Goal: Navigation & Orientation: Find specific page/section

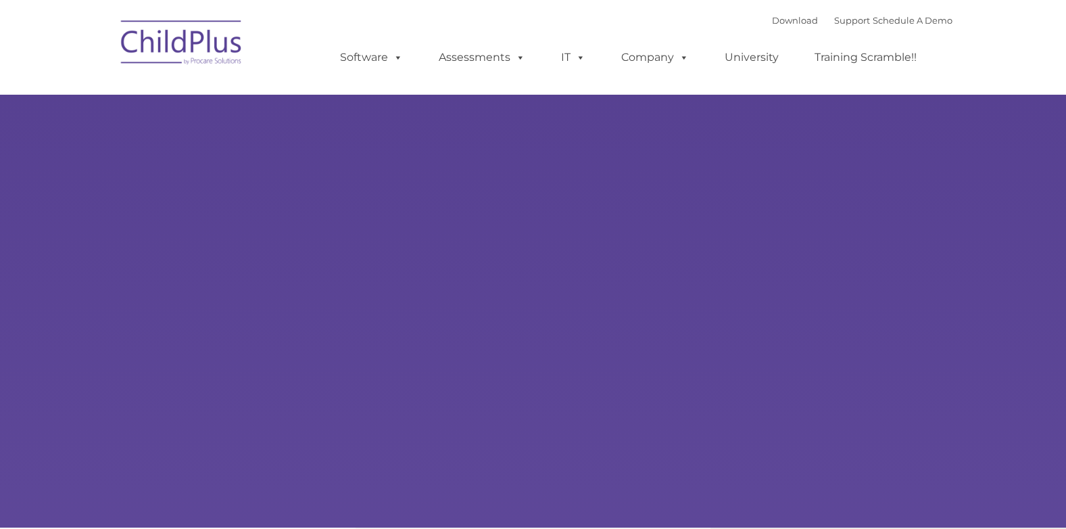
type input ""
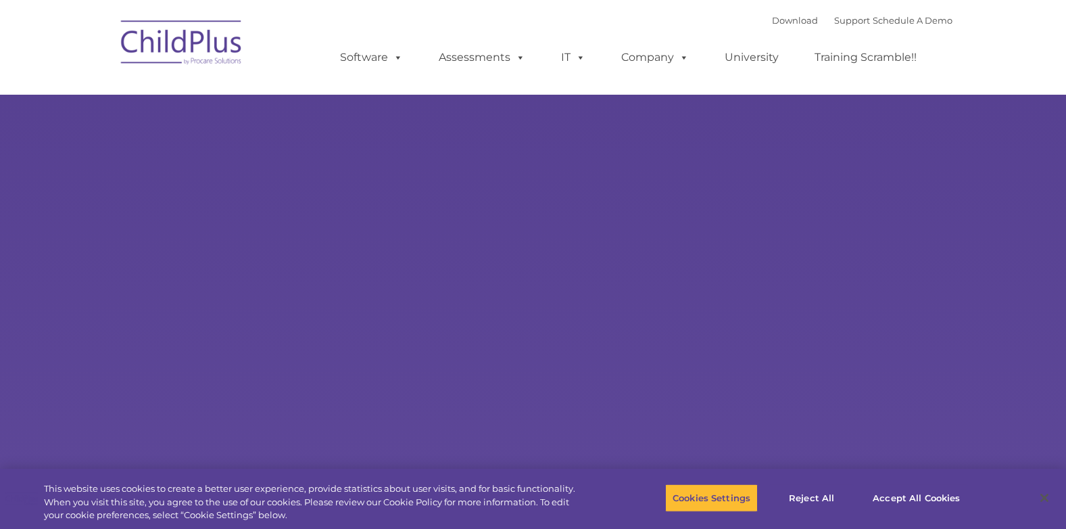
select select "MEDIUM"
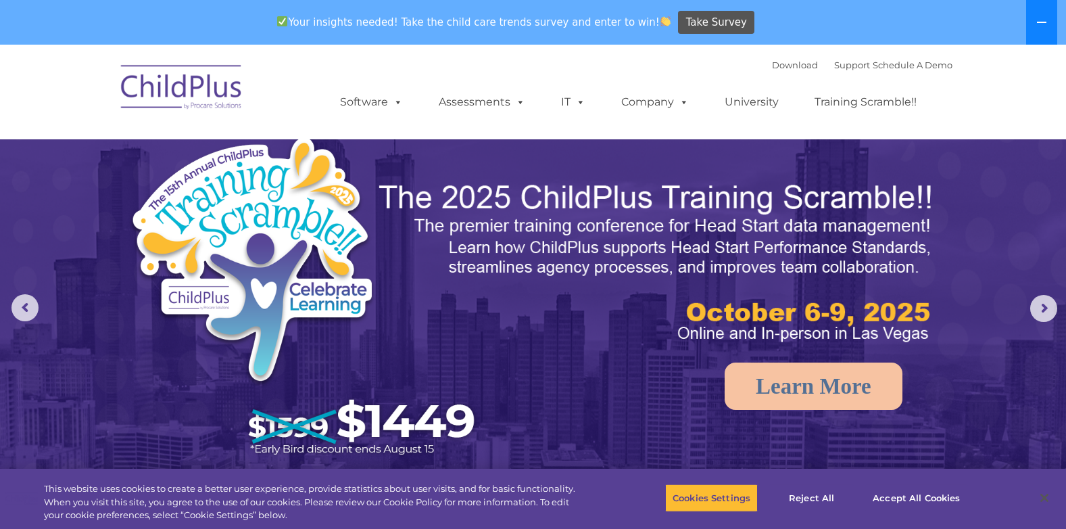
click at [1045, 12] on button at bounding box center [1041, 22] width 31 height 45
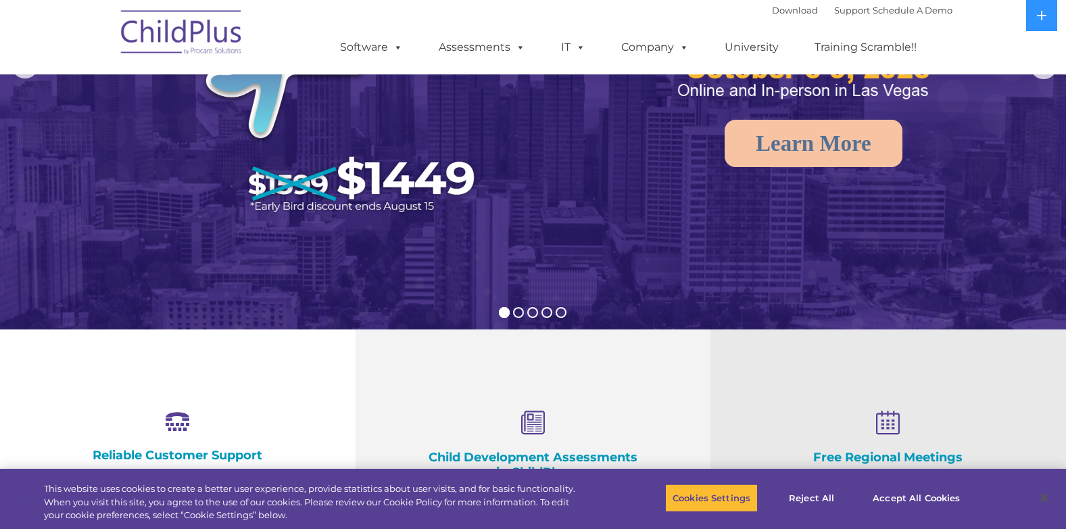
scroll to position [205, 0]
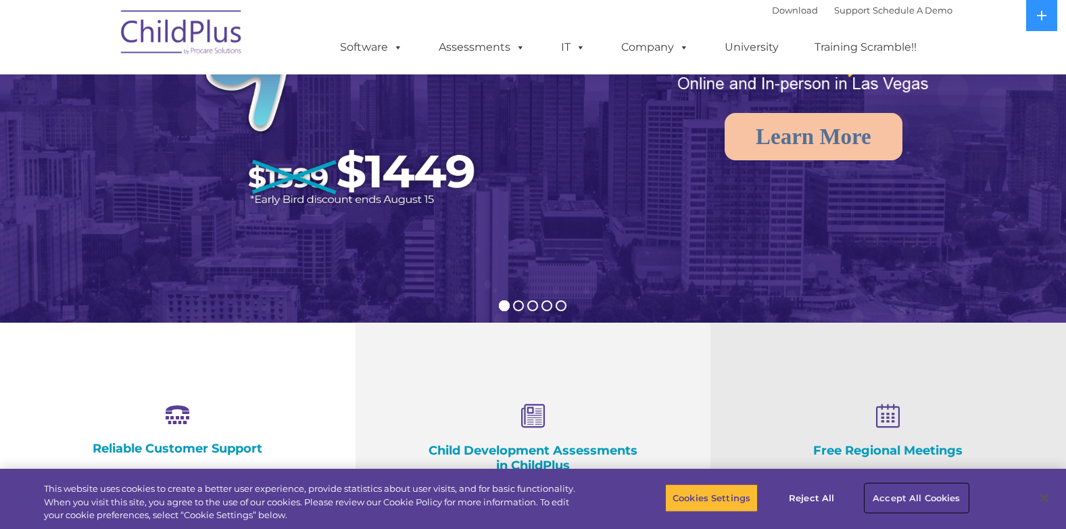
click at [957, 496] on button "Accept All Cookies" at bounding box center [916, 497] width 102 height 28
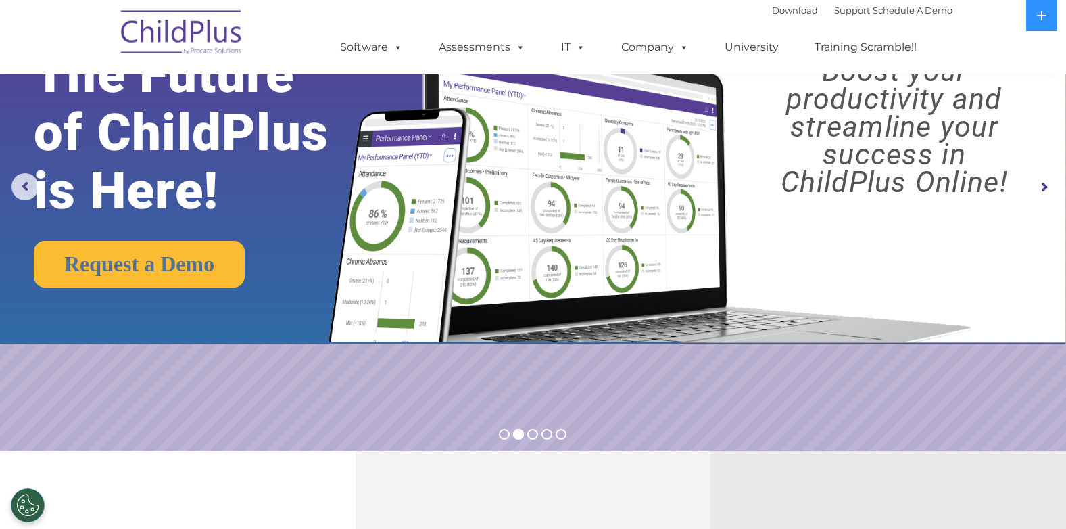
scroll to position [0, 0]
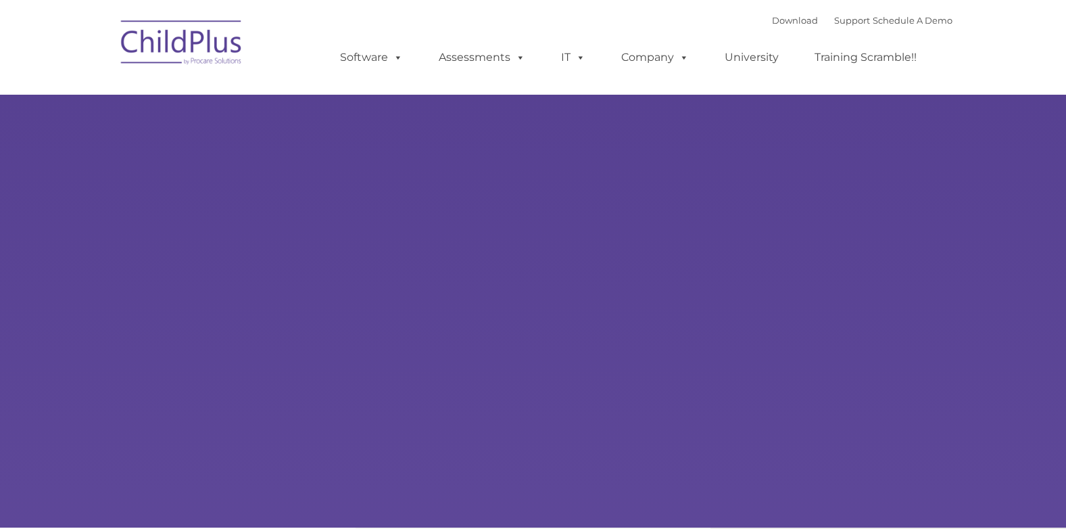
type input ""
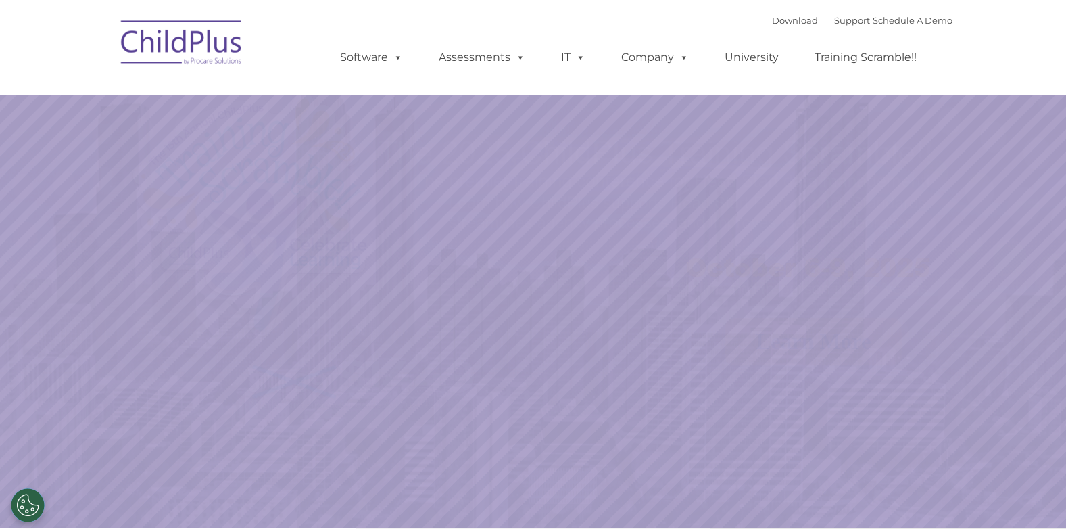
select select "MEDIUM"
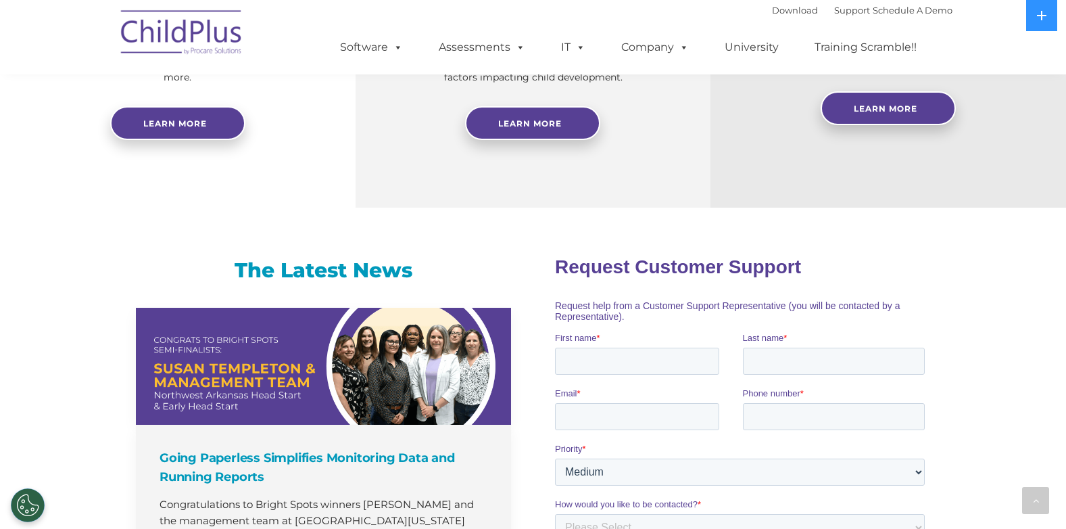
scroll to position [677, 0]
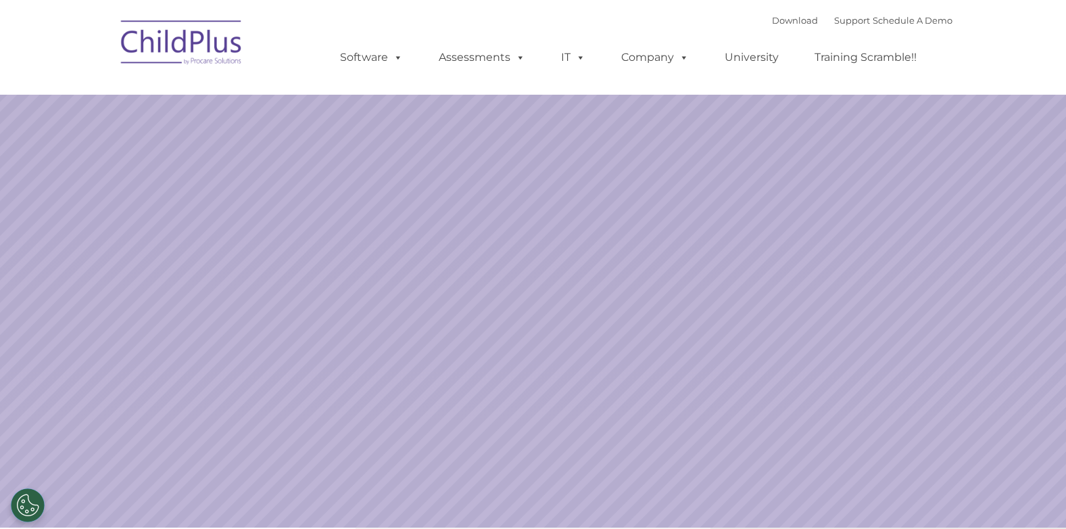
select select "MEDIUM"
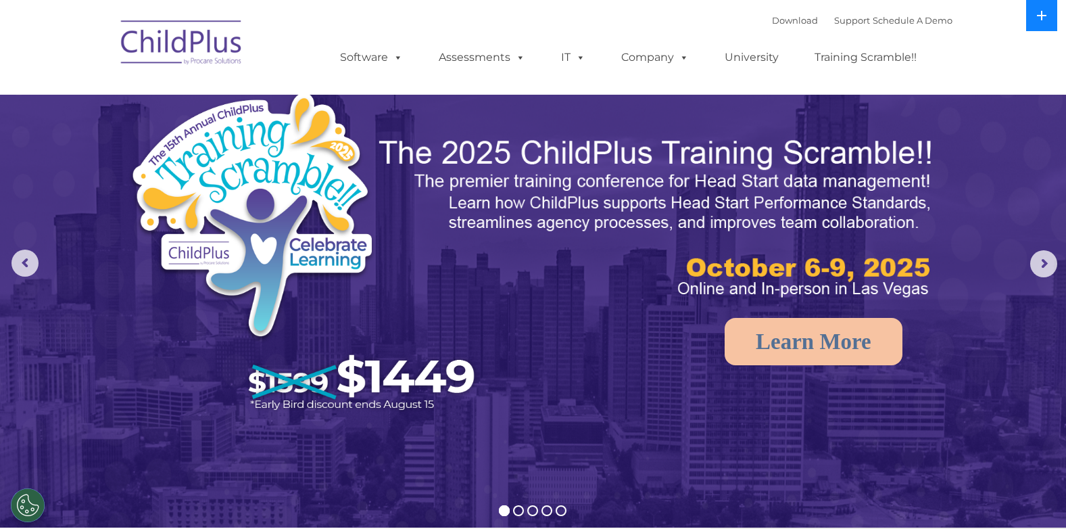
click at [1040, 17] on icon at bounding box center [1041, 15] width 11 height 11
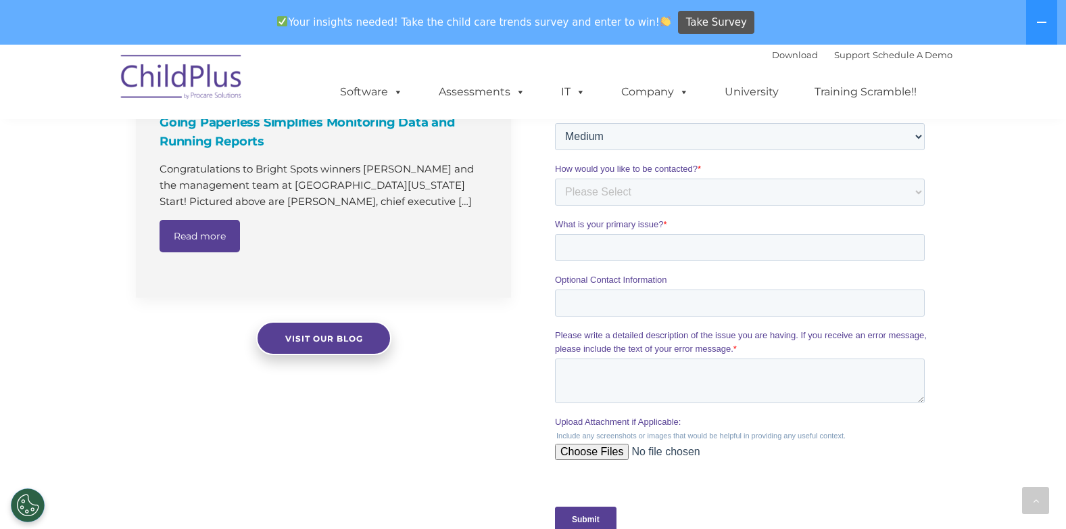
scroll to position [846, 0]
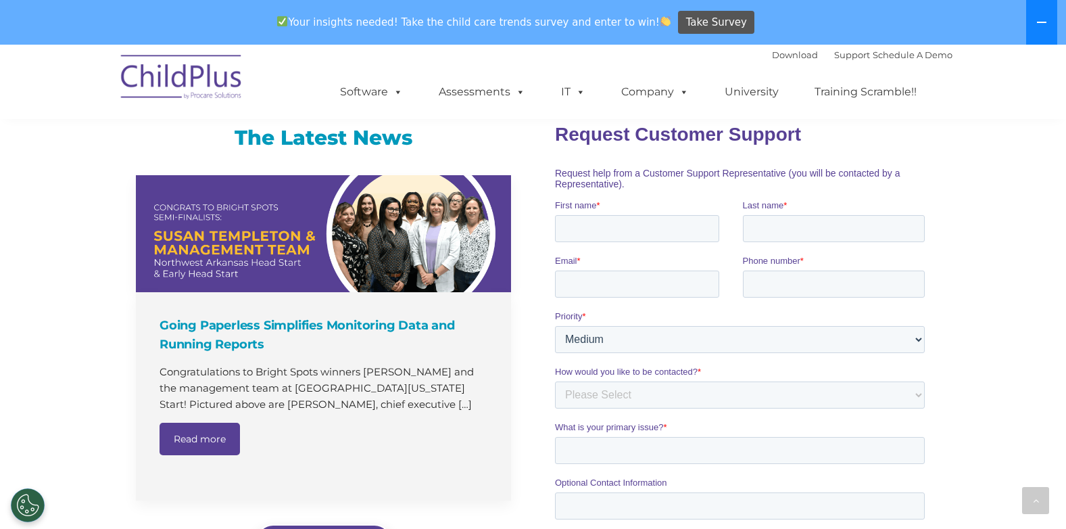
click at [1049, 27] on button at bounding box center [1041, 22] width 31 height 45
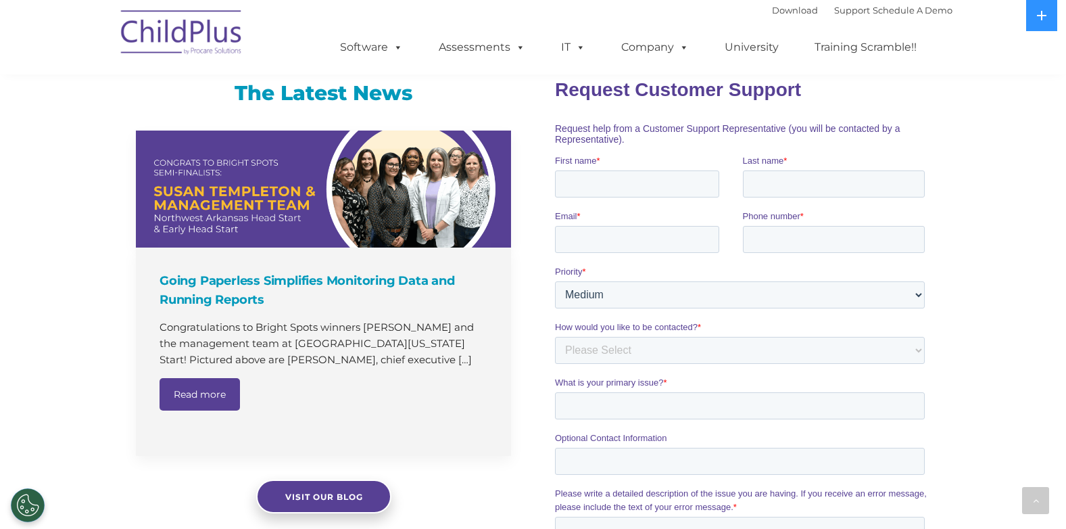
click at [1046, 37] on nav "Download Support | Schedule A Demo  MENU MENU Software ChildPlus: The original…" at bounding box center [533, 37] width 1066 height 74
drag, startPoint x: 1018, startPoint y: 1, endPoint x: 693, endPoint y: 28, distance: 326.2
click at [693, 28] on ul "Software ChildPlus: The original and most widely-used Head Start data managemen…" at bounding box center [633, 47] width 640 height 54
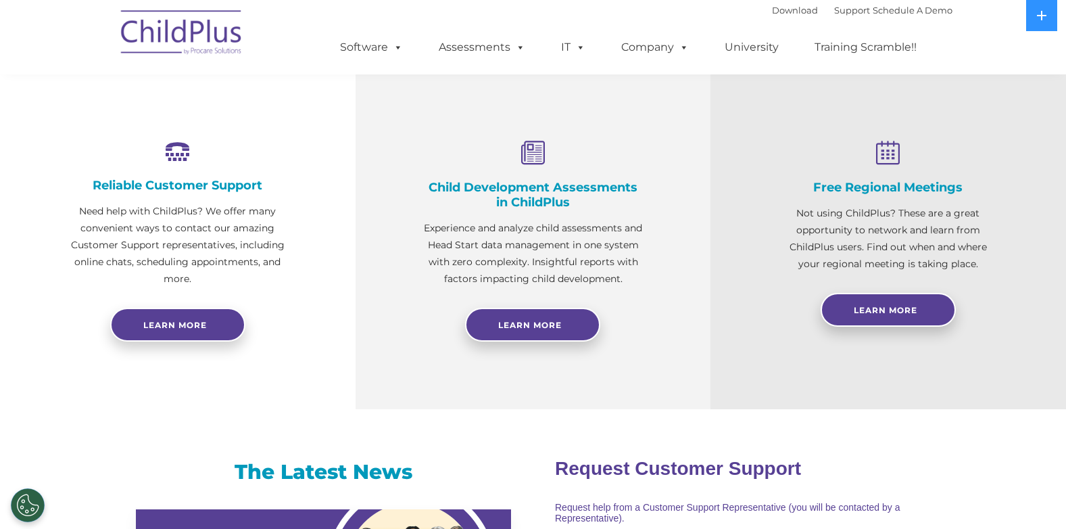
scroll to position [469, 0]
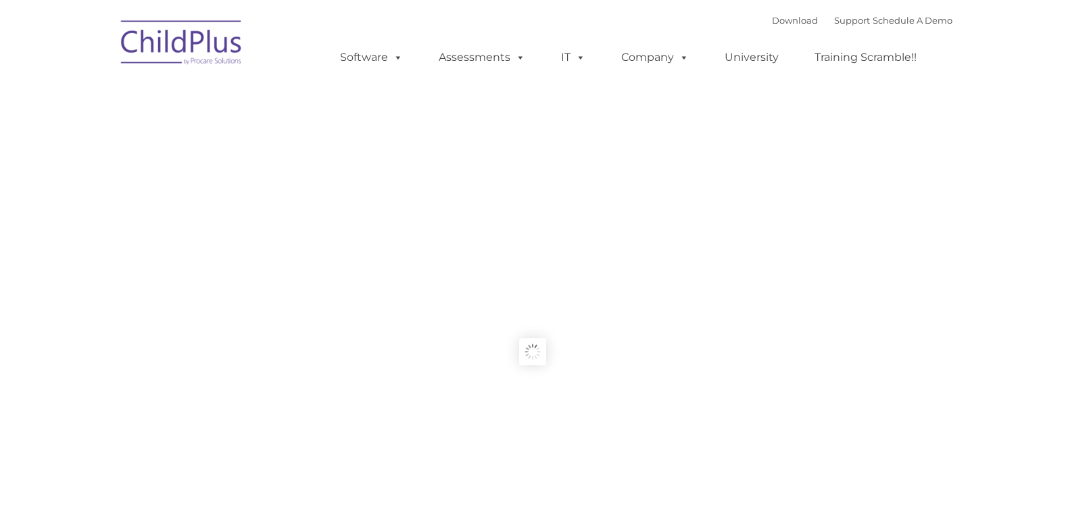
type input ""
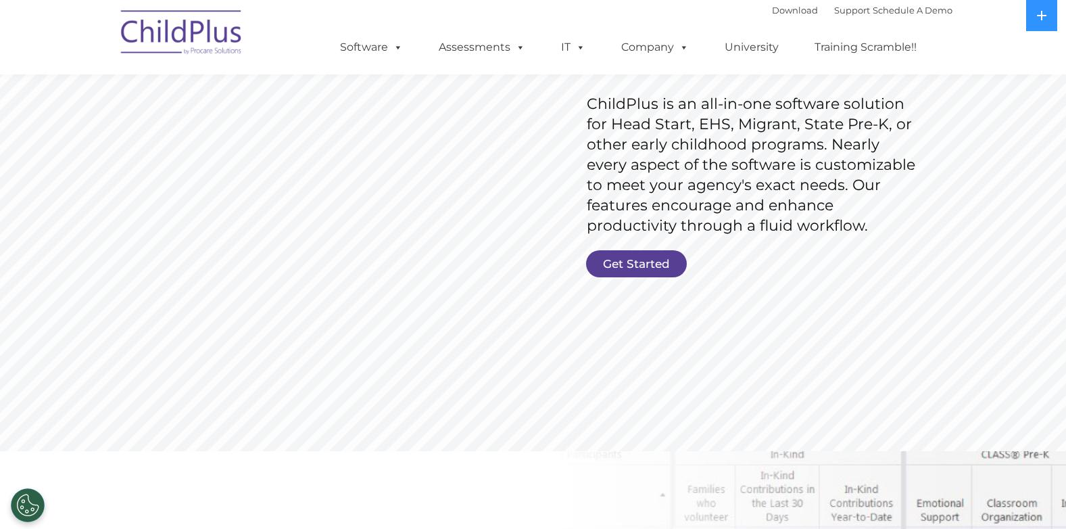
scroll to position [206, 0]
click at [641, 266] on link "Get Started" at bounding box center [636, 262] width 101 height 27
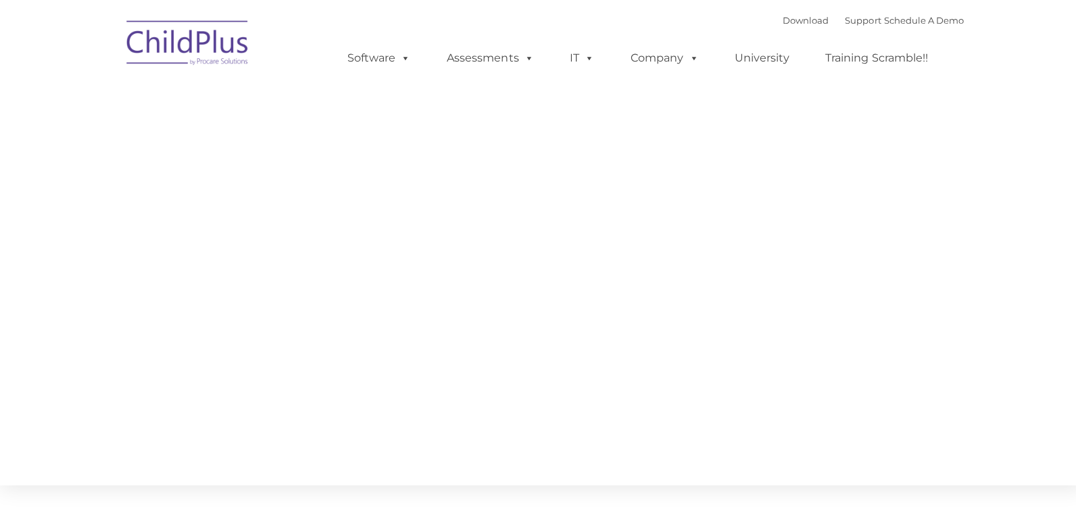
type input ""
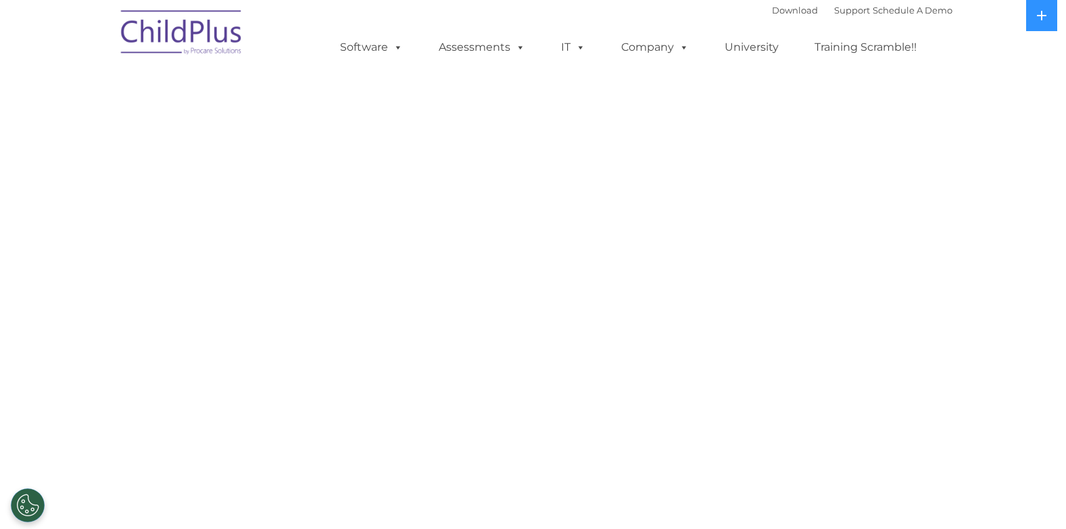
select select "MEDIUM"
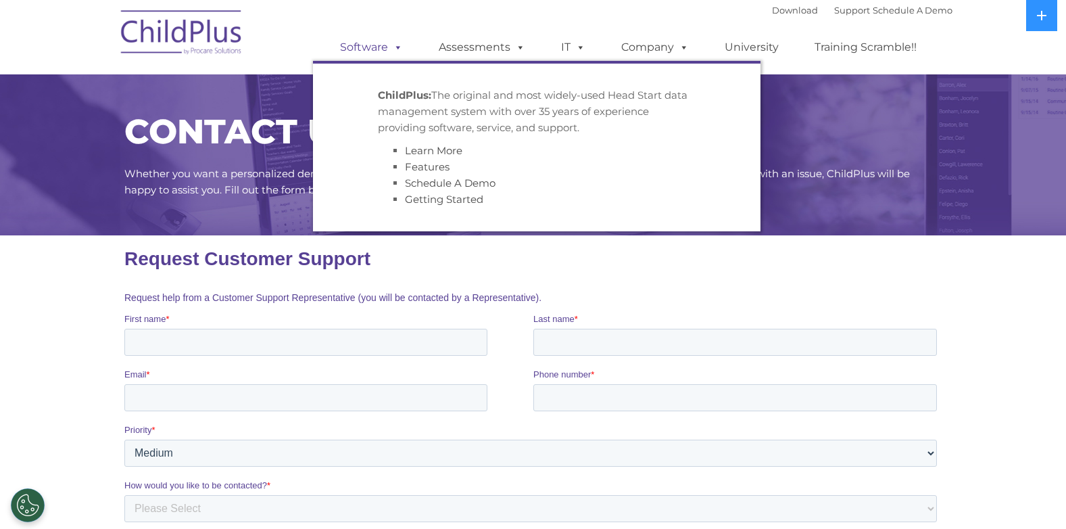
click at [398, 50] on span at bounding box center [395, 47] width 15 height 13
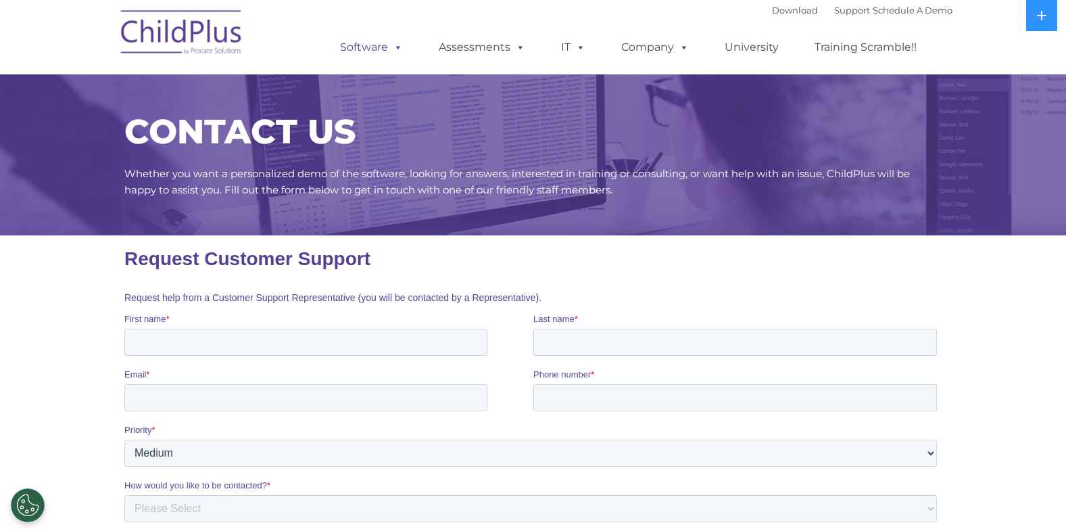
click at [395, 49] on span at bounding box center [395, 47] width 15 height 13
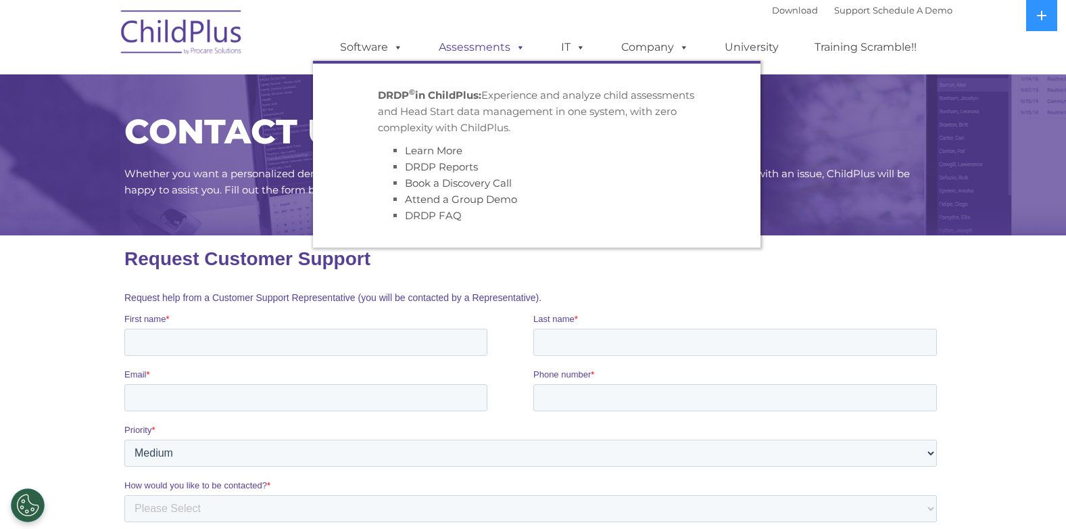
click at [516, 47] on span at bounding box center [517, 47] width 15 height 13
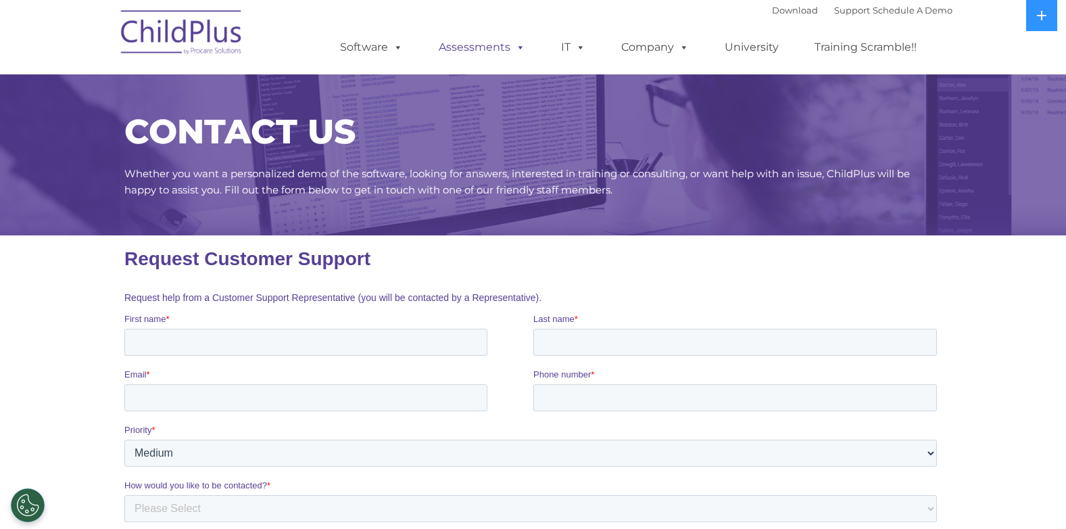
click at [516, 47] on span at bounding box center [517, 47] width 15 height 13
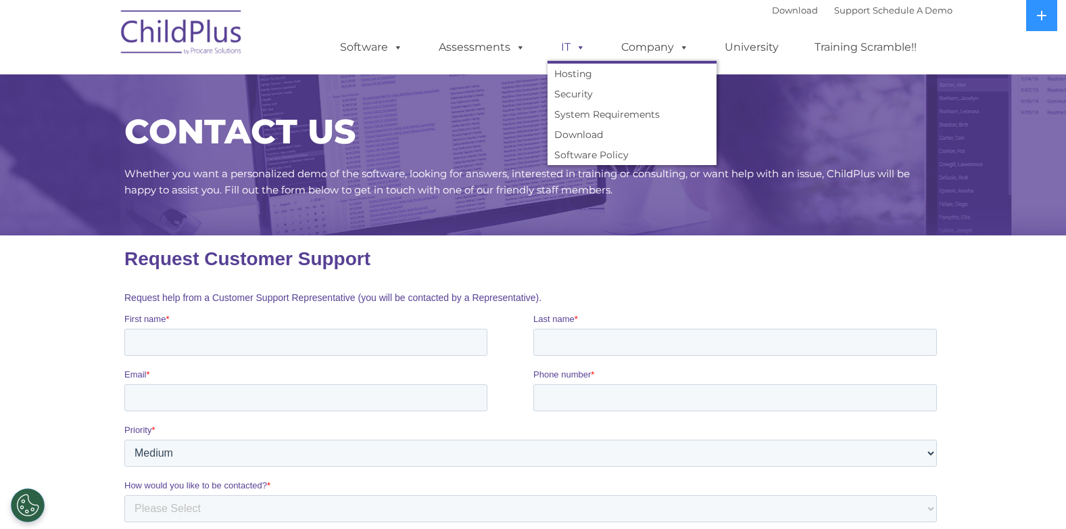
click at [580, 50] on span at bounding box center [578, 47] width 15 height 13
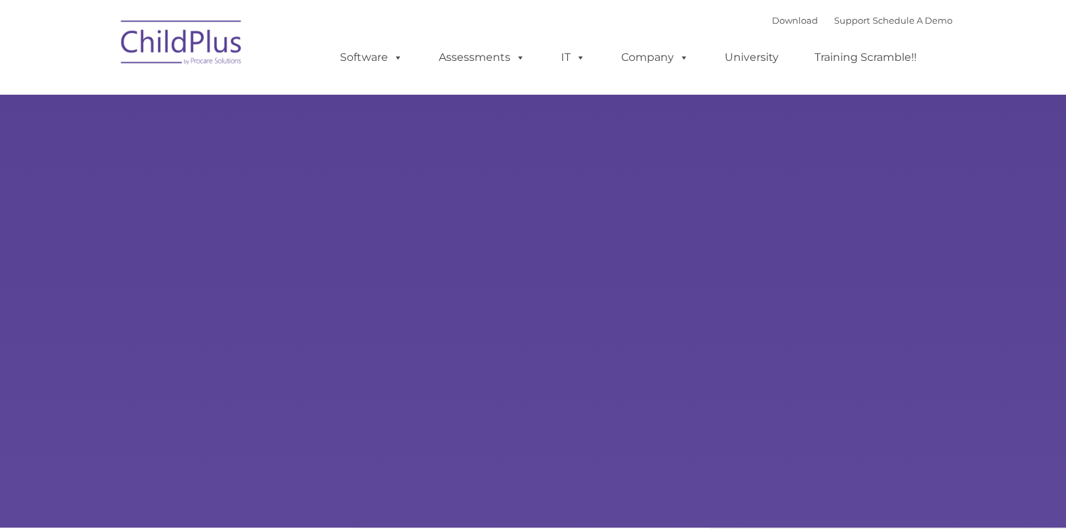
type input ""
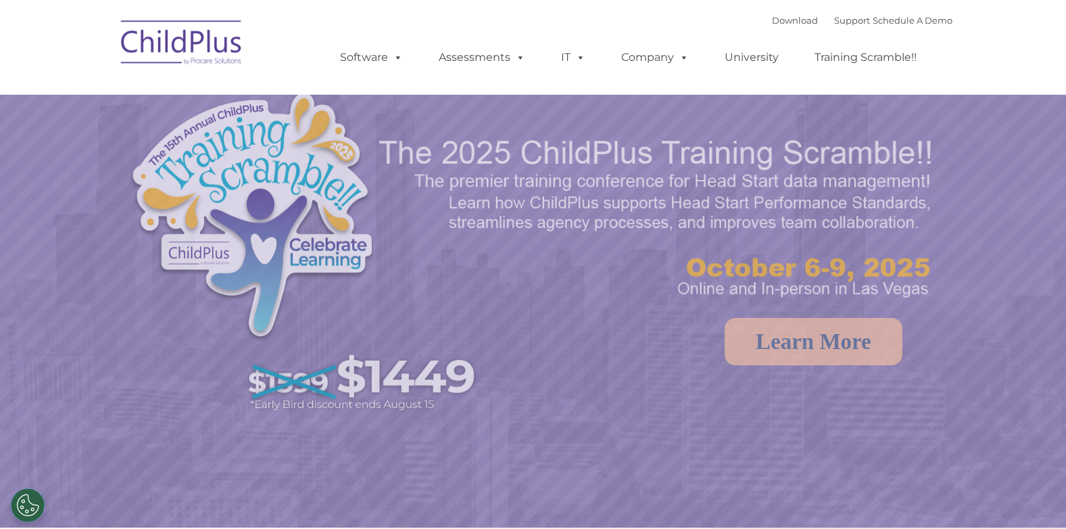
select select "MEDIUM"
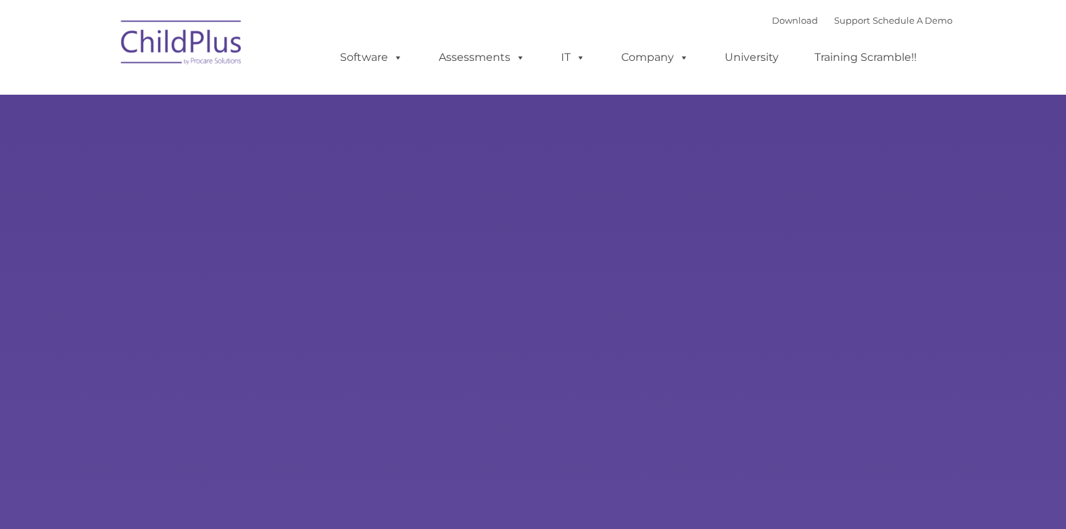
type input ""
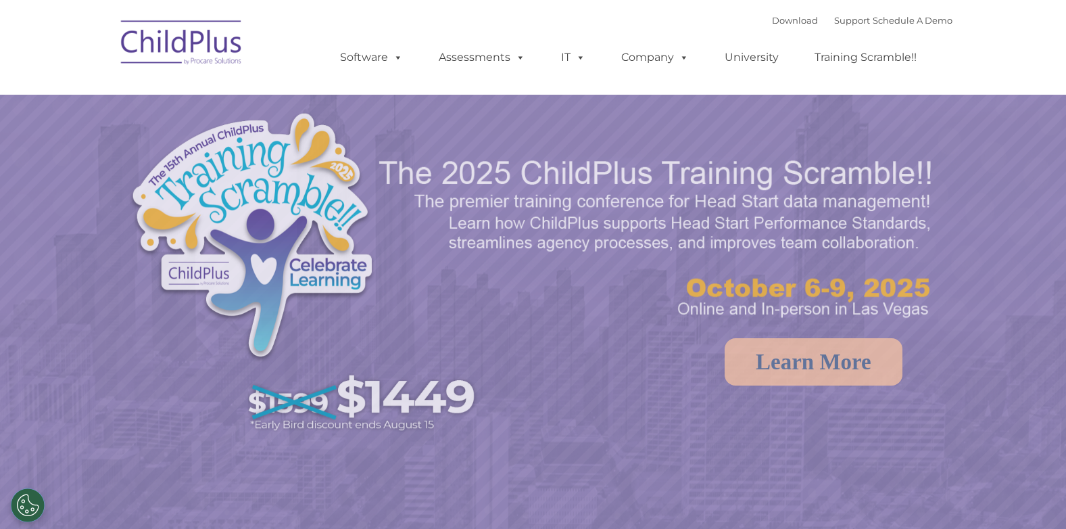
select select "MEDIUM"
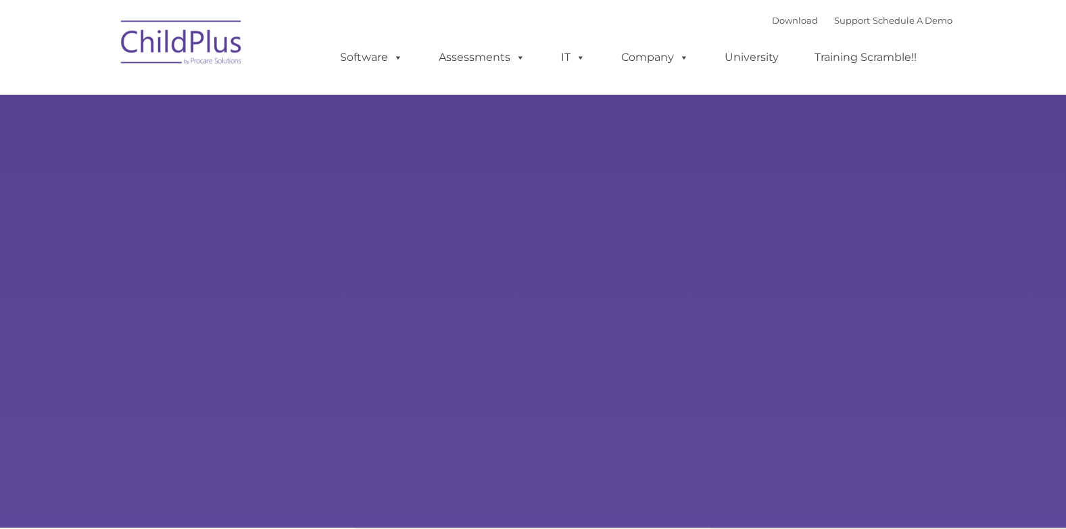
type input ""
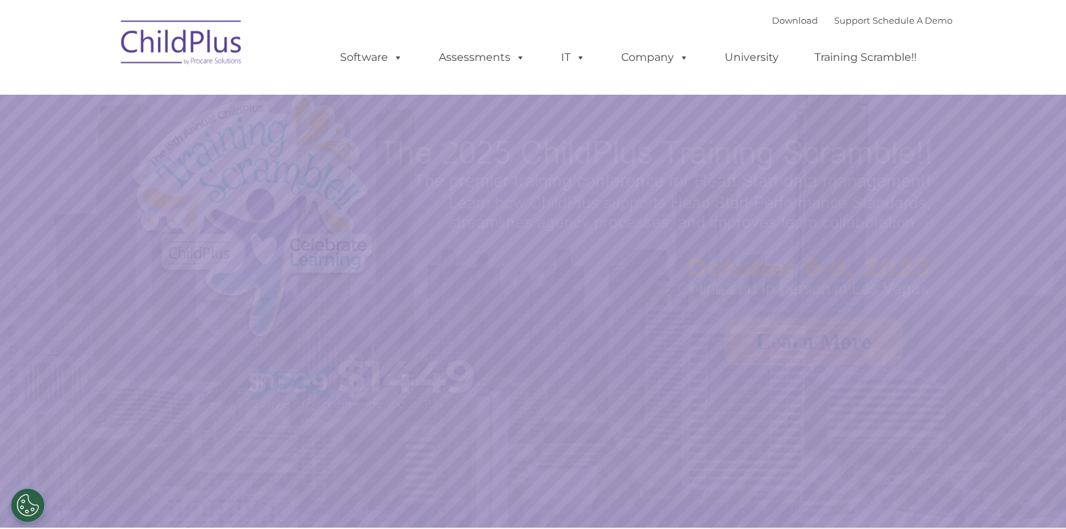
select select "MEDIUM"
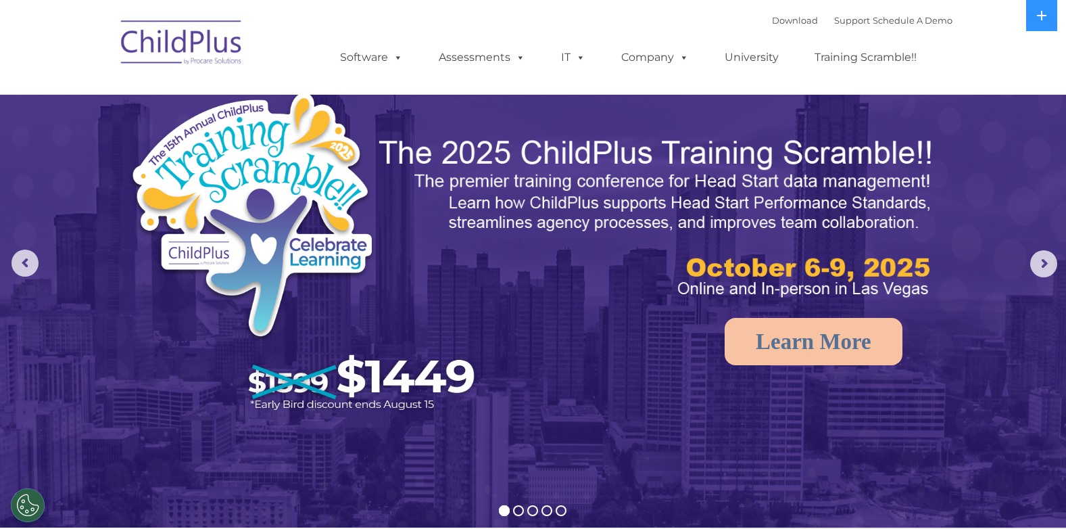
click at [193, 45] on img at bounding box center [181, 45] width 135 height 68
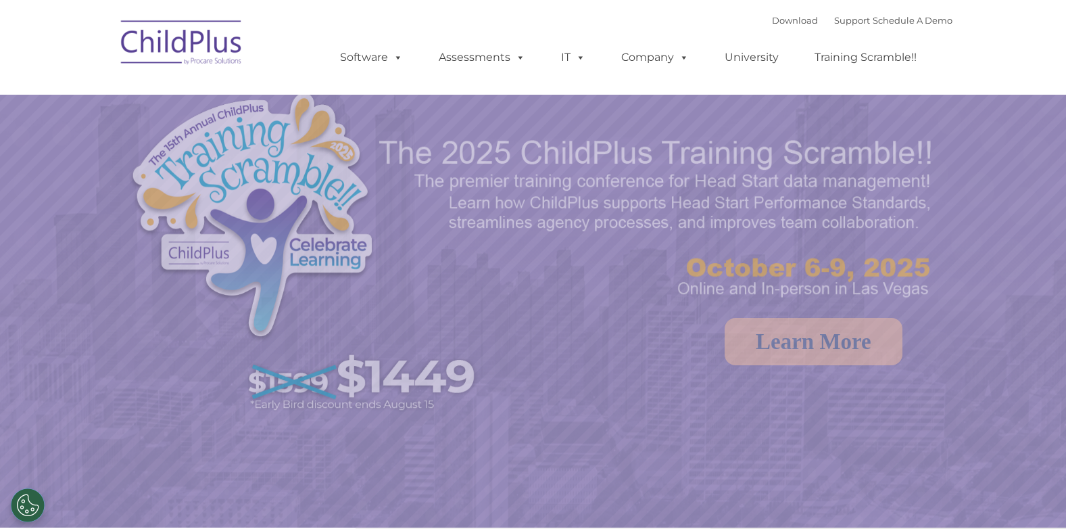
select select "MEDIUM"
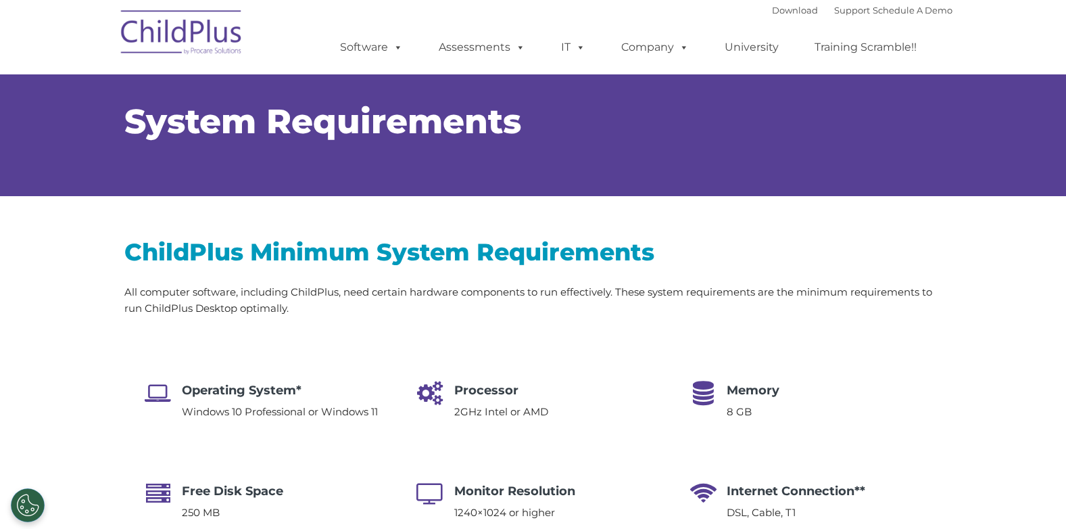
select select "MEDIUM"
